Goal: Task Accomplishment & Management: Manage account settings

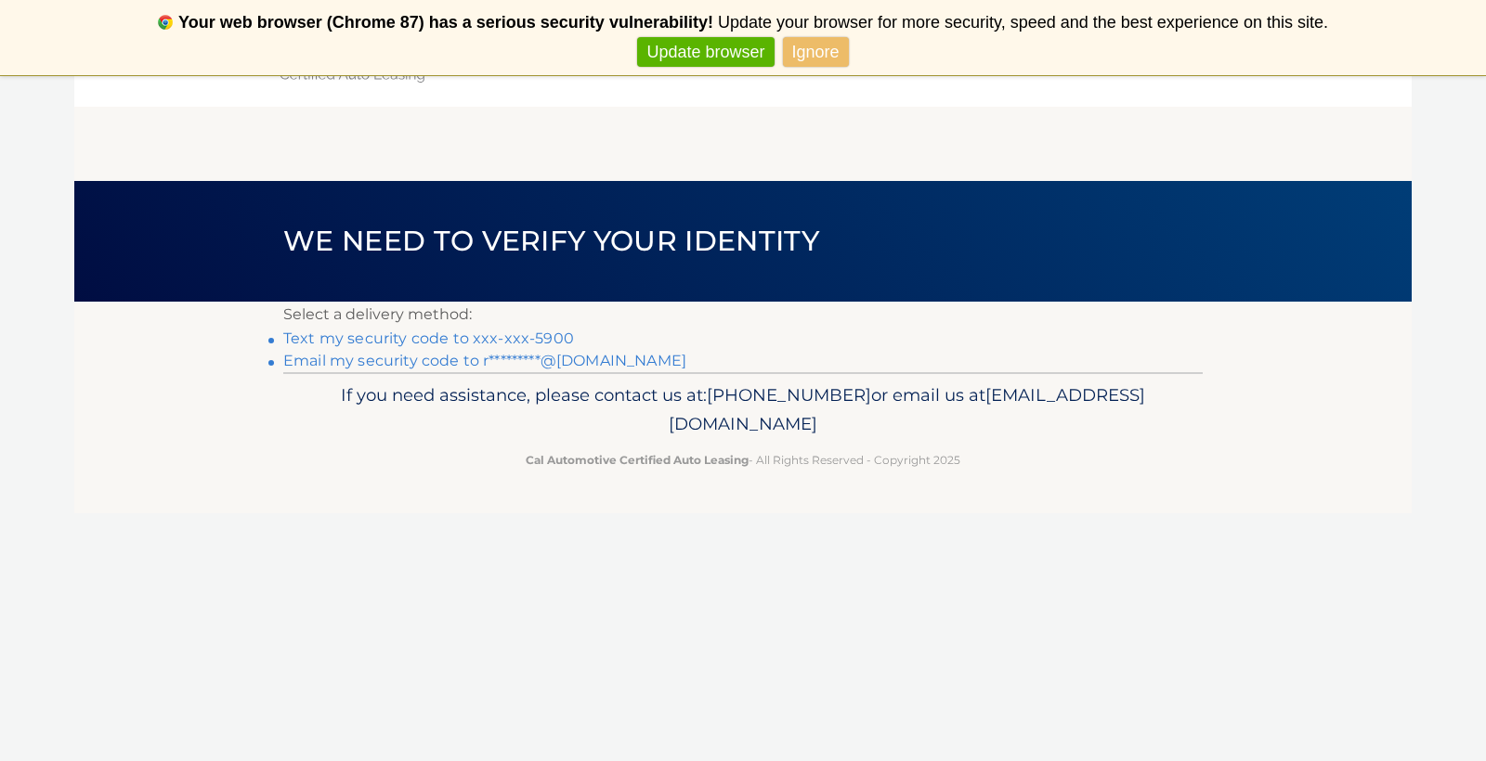
click at [424, 358] on link "Email my security code to r*********@aol.com" at bounding box center [484, 361] width 403 height 18
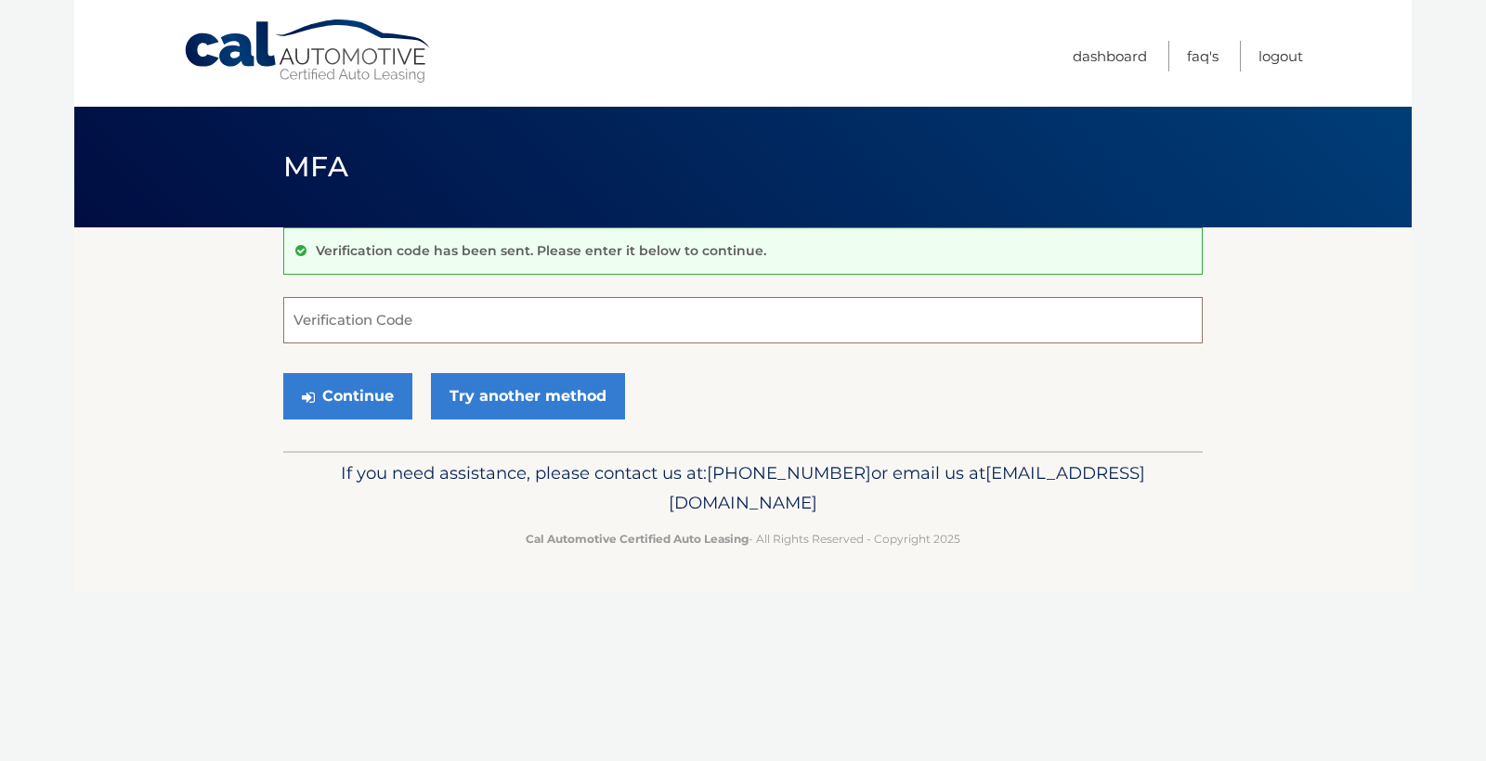
click at [313, 322] on input "Verification Code" at bounding box center [742, 320] width 919 height 46
type input "467692"
click at [318, 392] on button "Continue" at bounding box center [347, 396] width 129 height 46
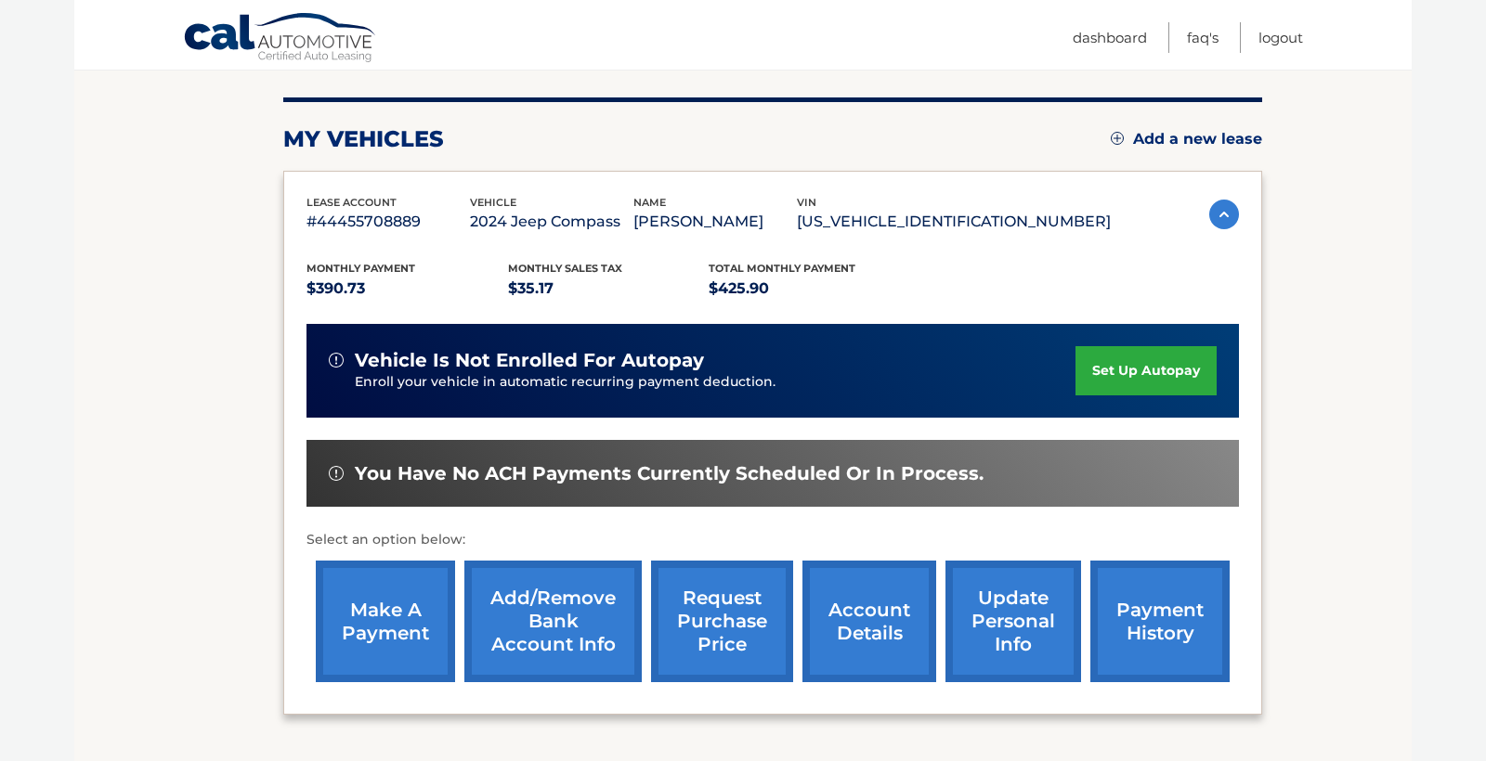
scroll to position [217, 0]
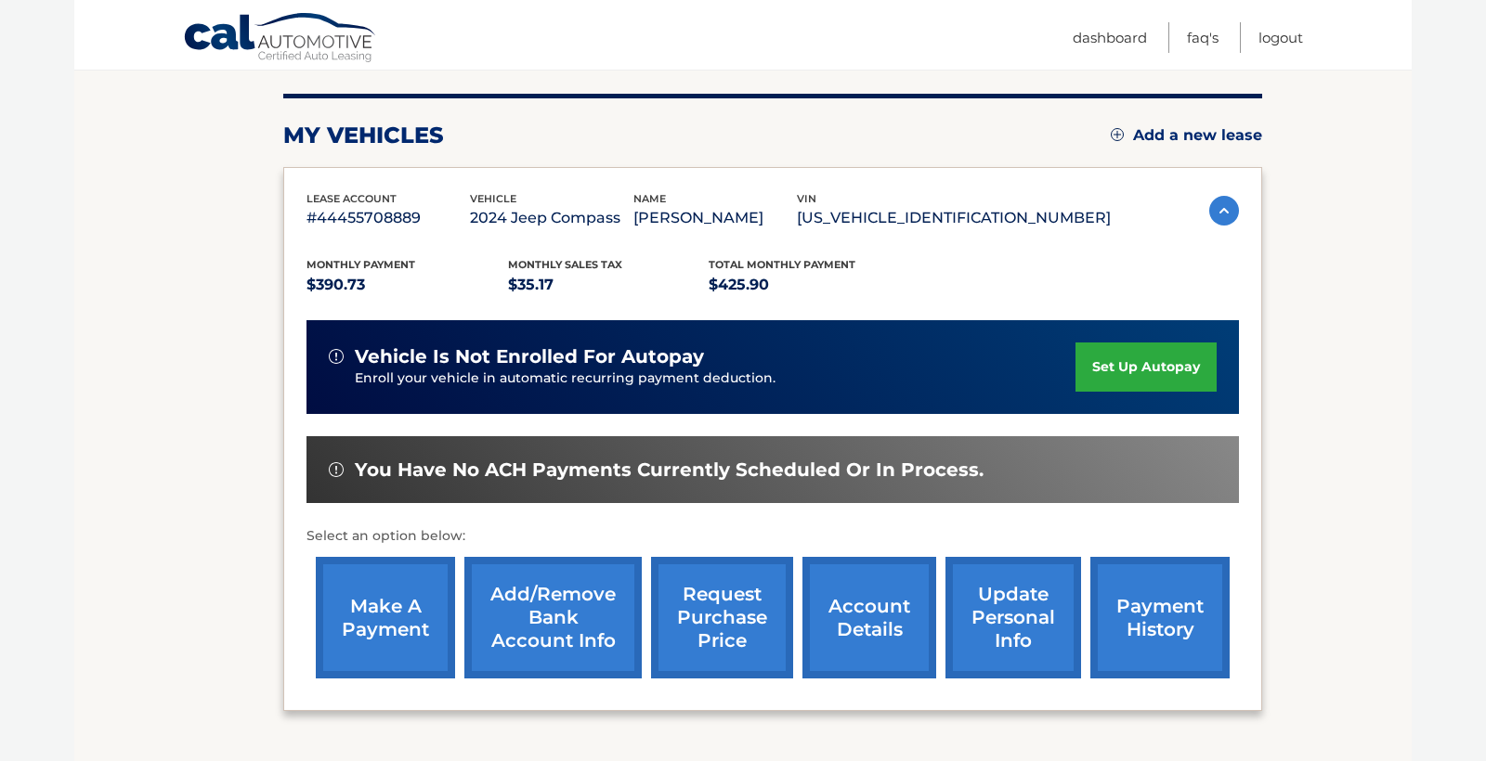
click at [384, 607] on link "make a payment" at bounding box center [385, 618] width 139 height 122
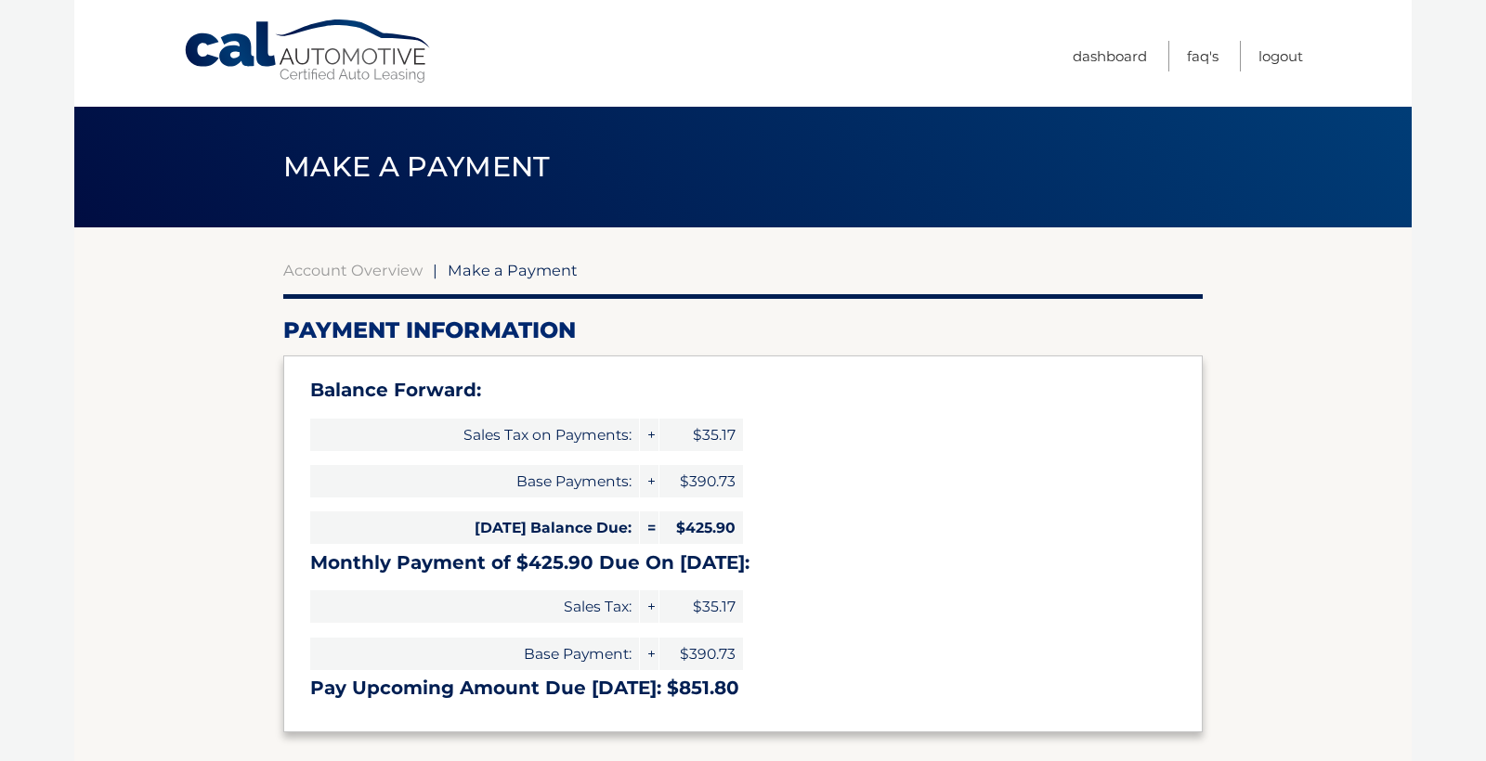
select select "MDkyNThlM2MtOGQ1MC00NGI2LTgwZGYtZjQyZGM0ODEwMjIz"
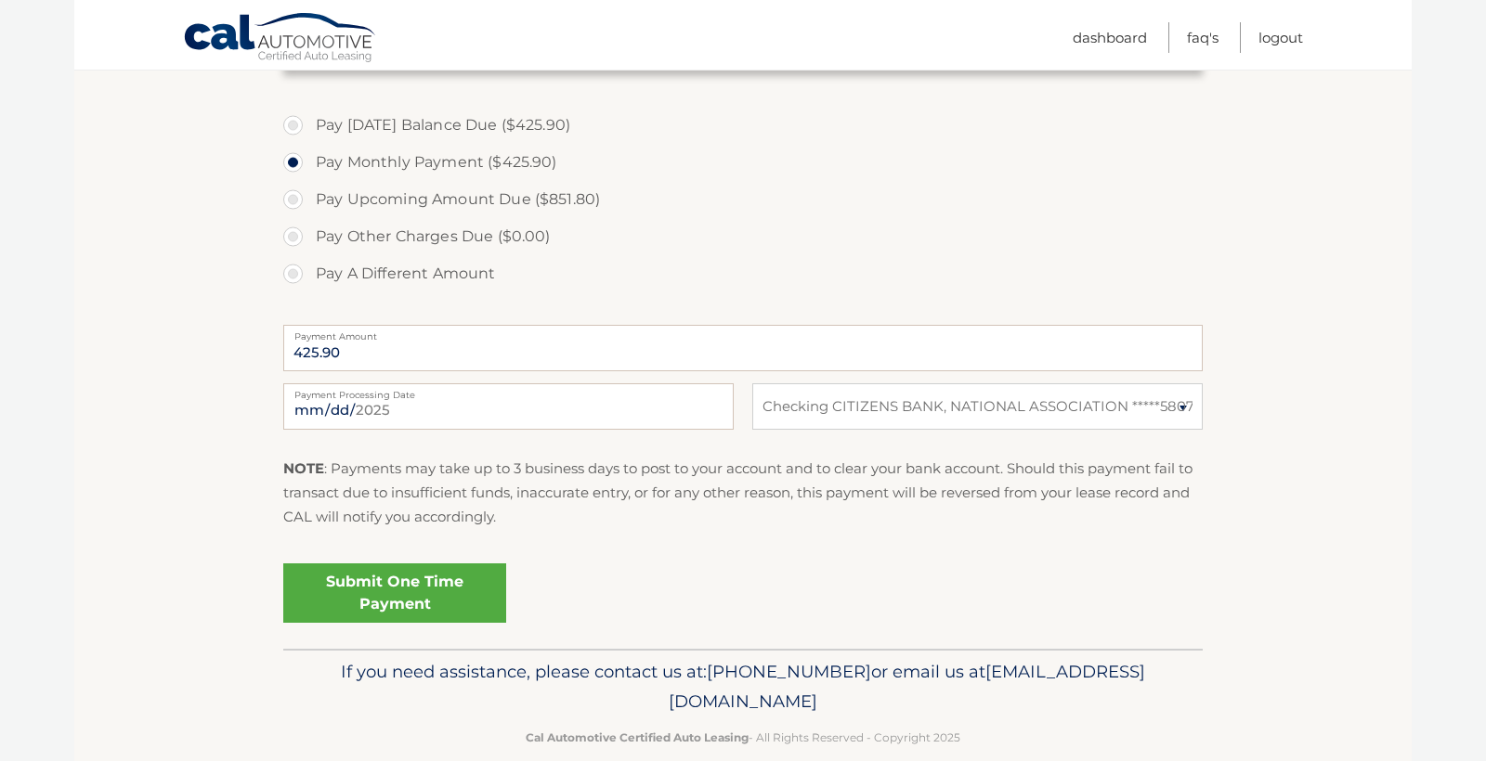
scroll to position [667, 0]
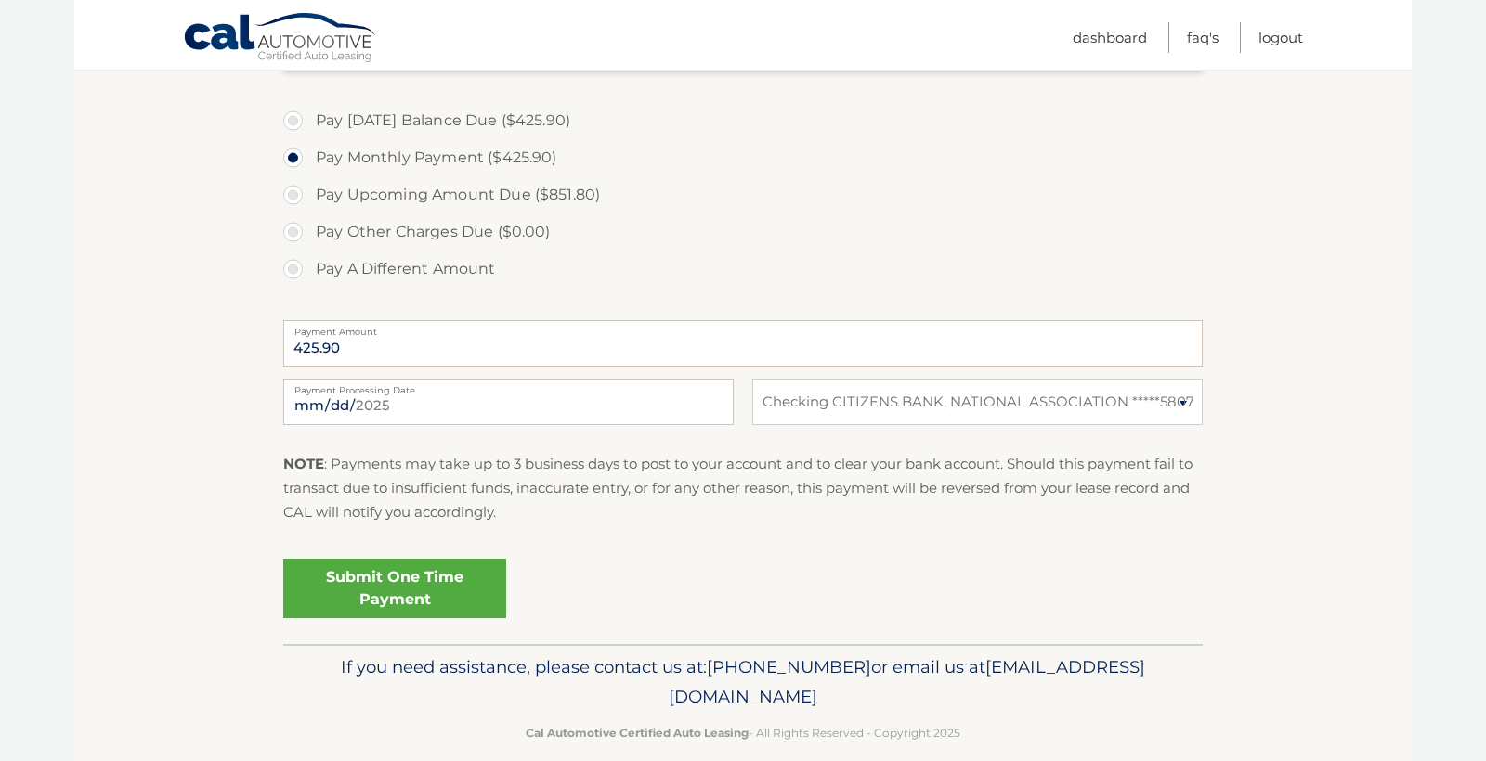
click at [429, 578] on link "Submit One Time Payment" at bounding box center [394, 588] width 223 height 59
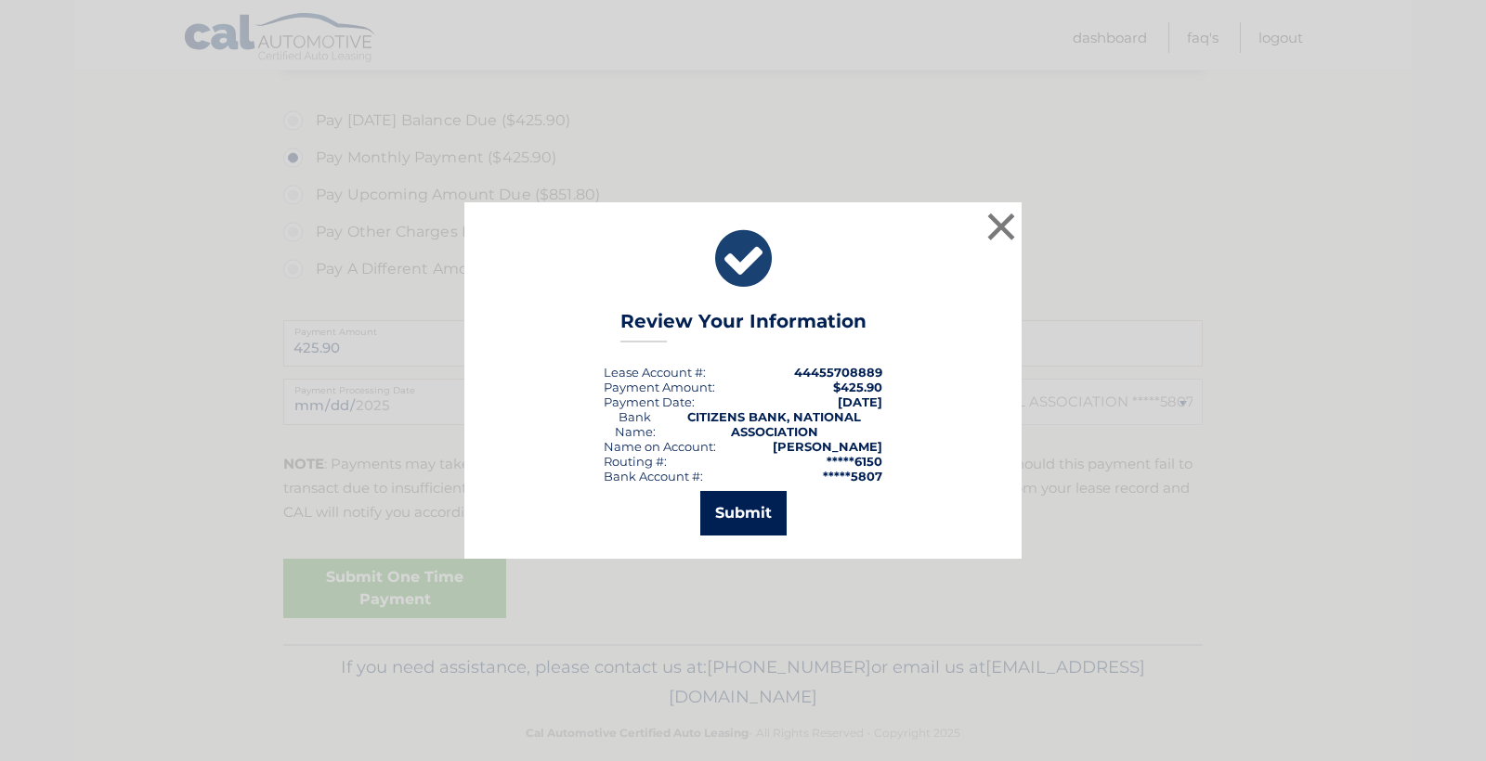
click at [746, 526] on button "Submit" at bounding box center [743, 513] width 86 height 45
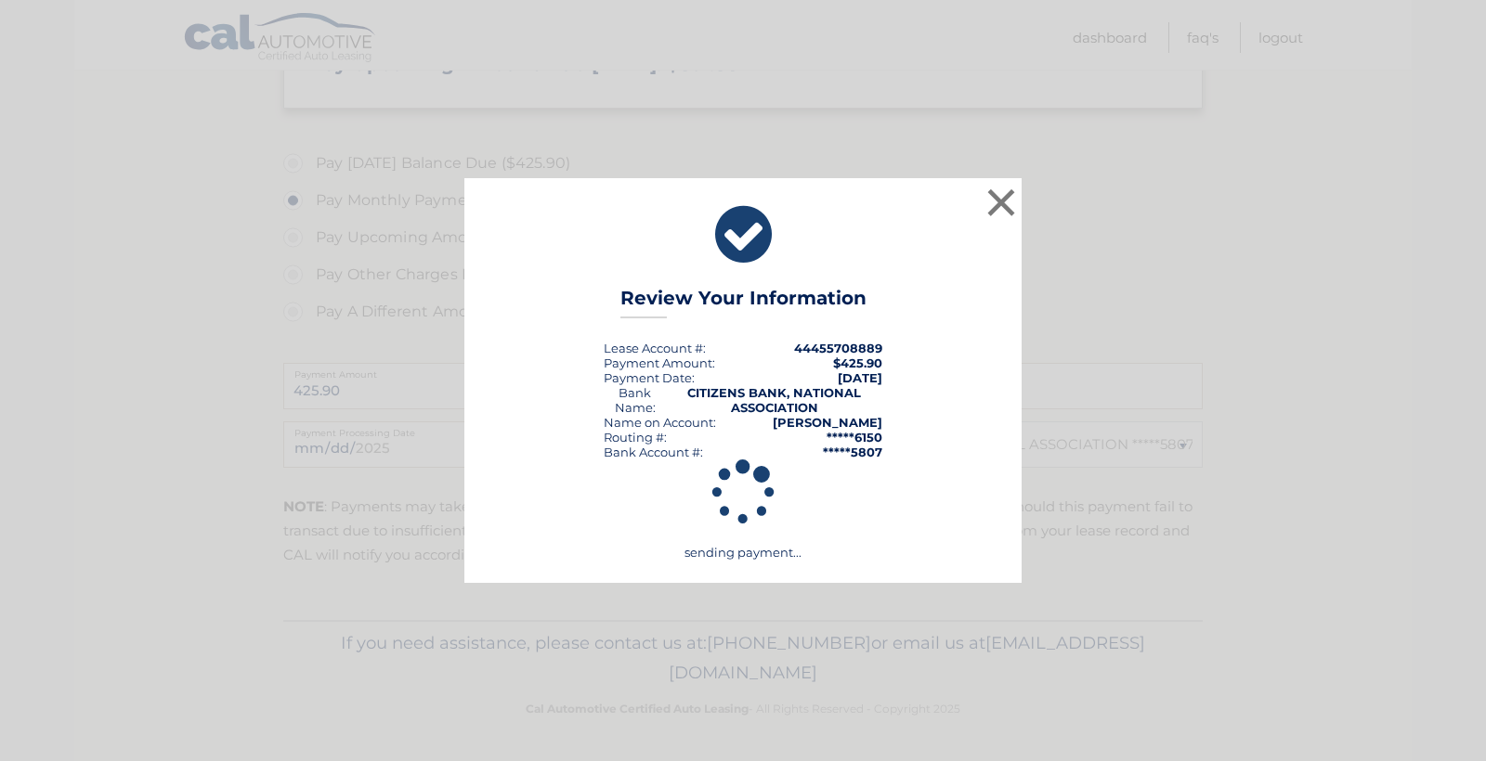
scroll to position [618, 0]
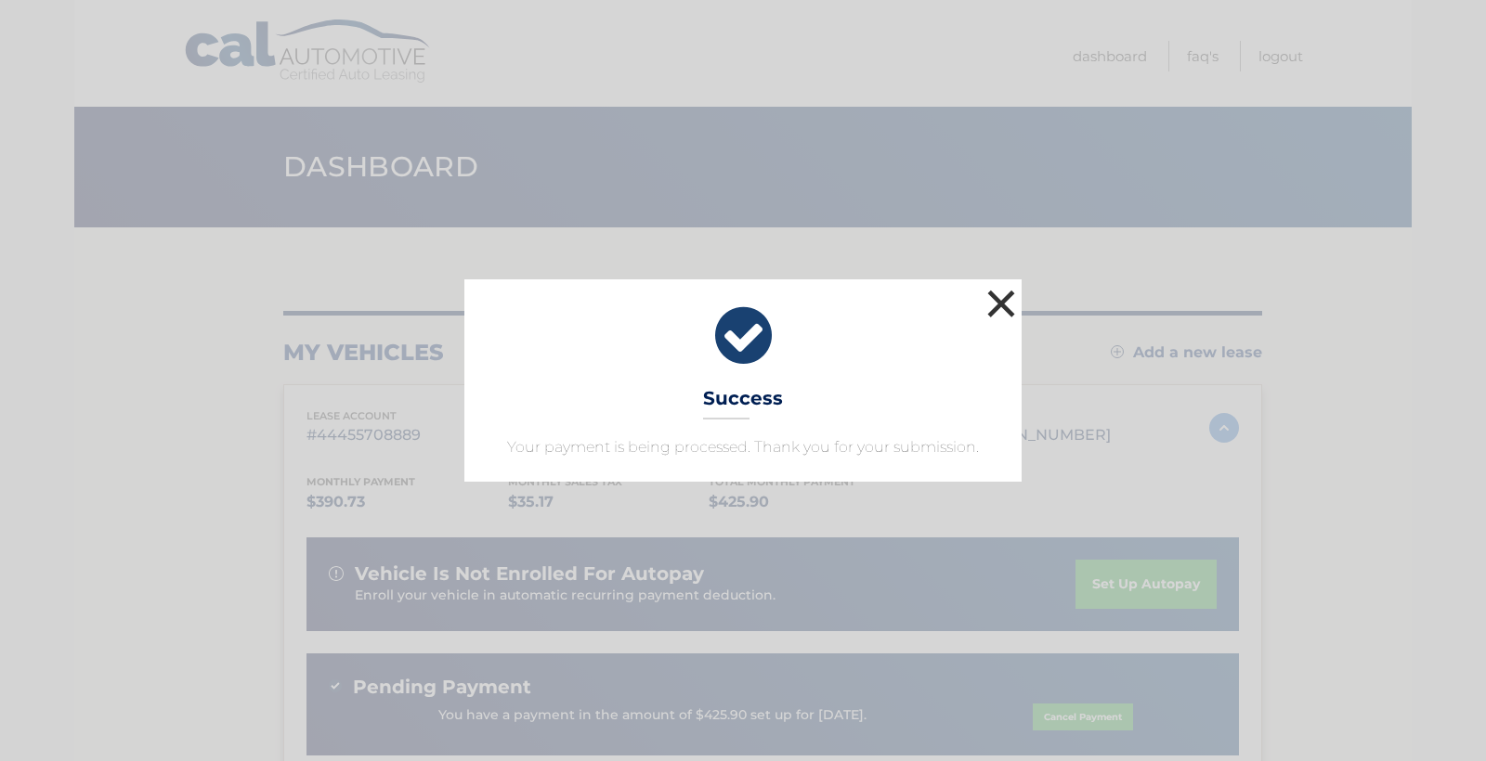
click at [995, 311] on button "×" at bounding box center [1000, 303] width 37 height 37
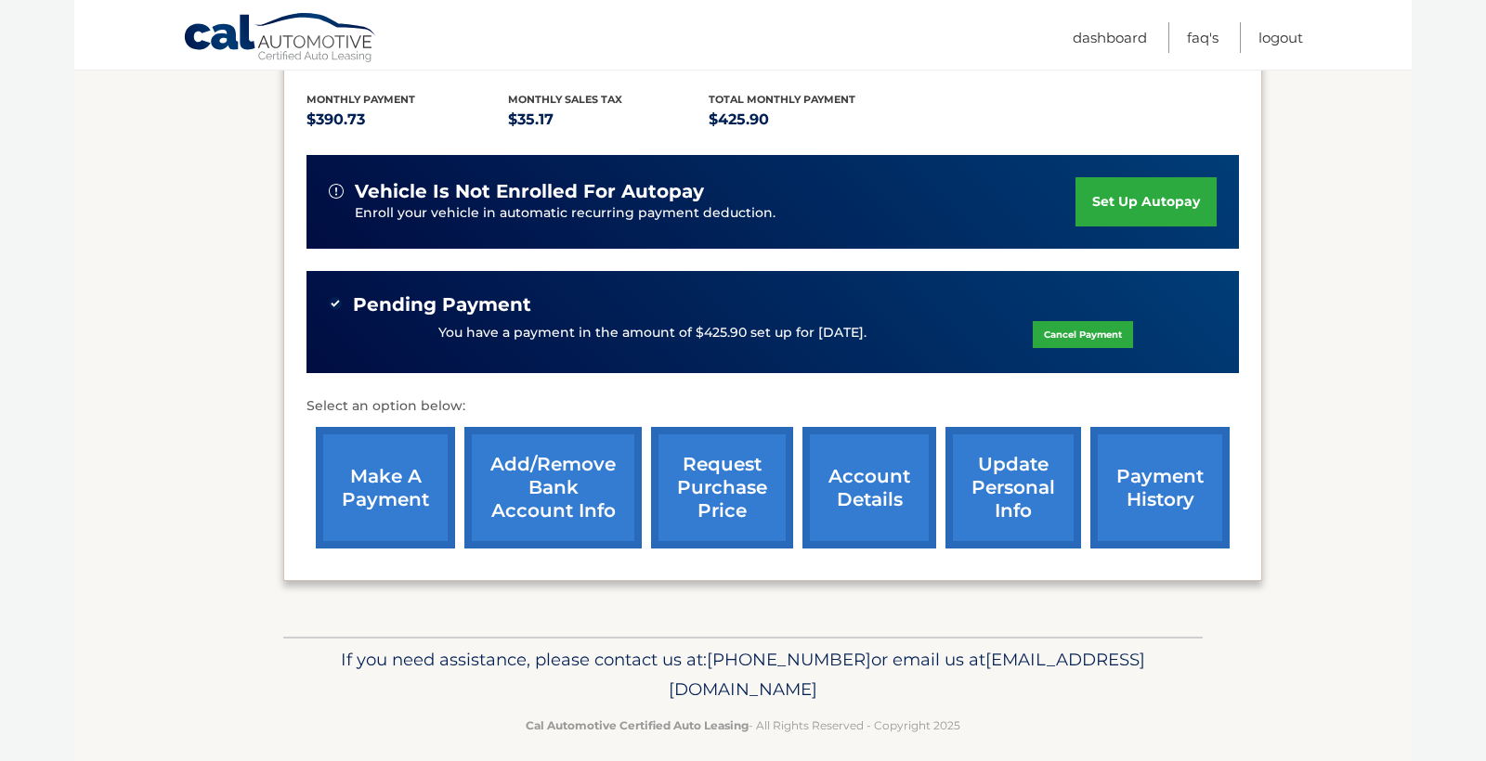
scroll to position [394, 0]
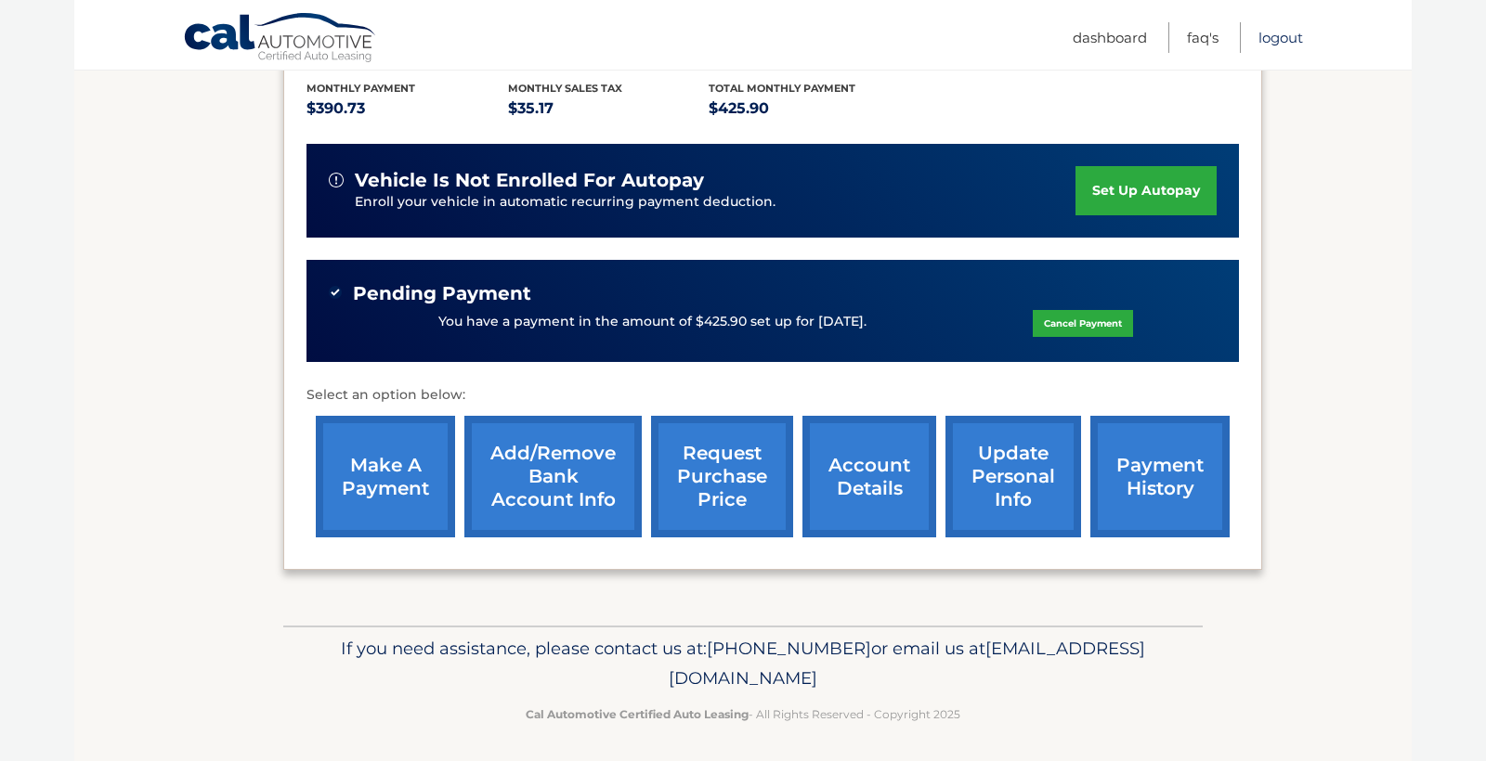
click at [1280, 38] on link "Logout" at bounding box center [1280, 37] width 45 height 31
